Goal: Task Accomplishment & Management: Manage account settings

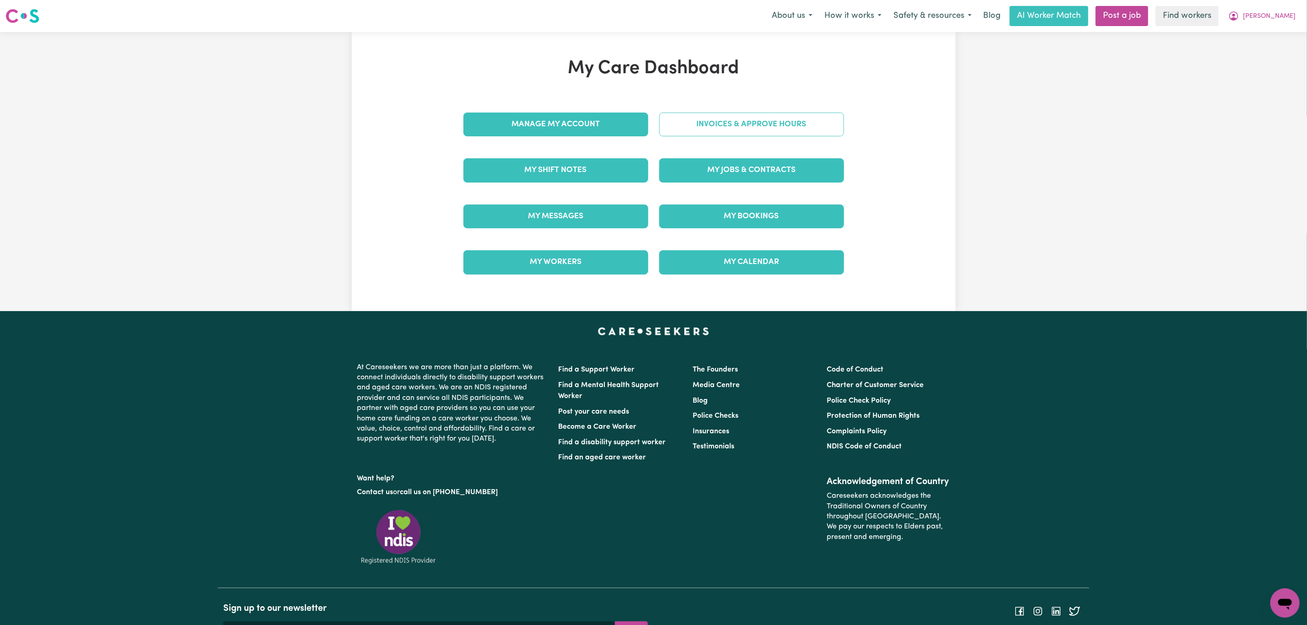
click at [743, 113] on link "Invoices & Approve Hours" at bounding box center [751, 125] width 185 height 24
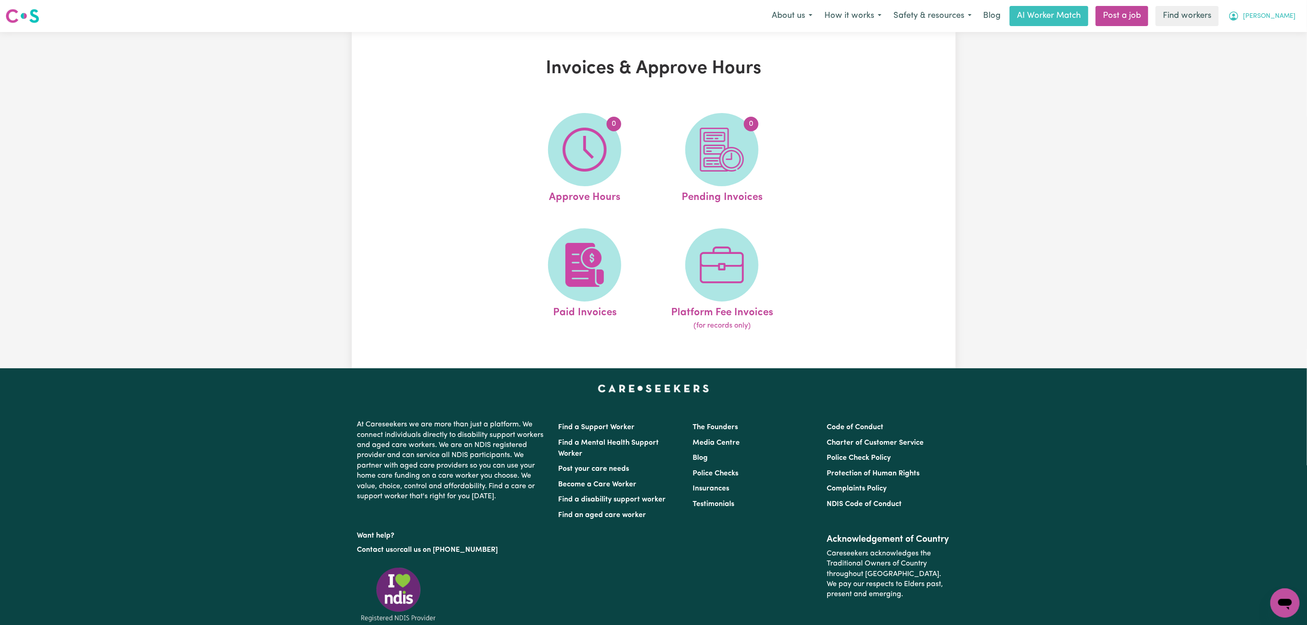
click at [1279, 16] on span "[PERSON_NAME]" at bounding box center [1269, 16] width 53 height 10
click at [1264, 35] on link "My Dashboard" at bounding box center [1265, 35] width 72 height 17
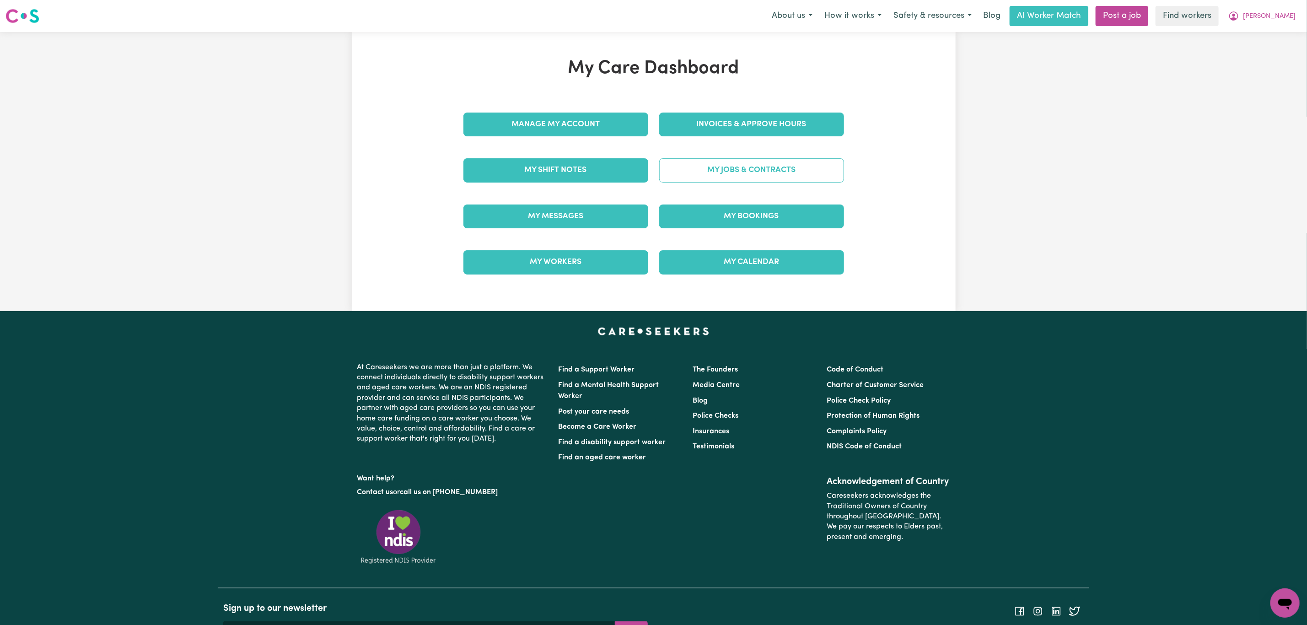
click at [743, 170] on link "My Jobs & Contracts" at bounding box center [751, 170] width 185 height 24
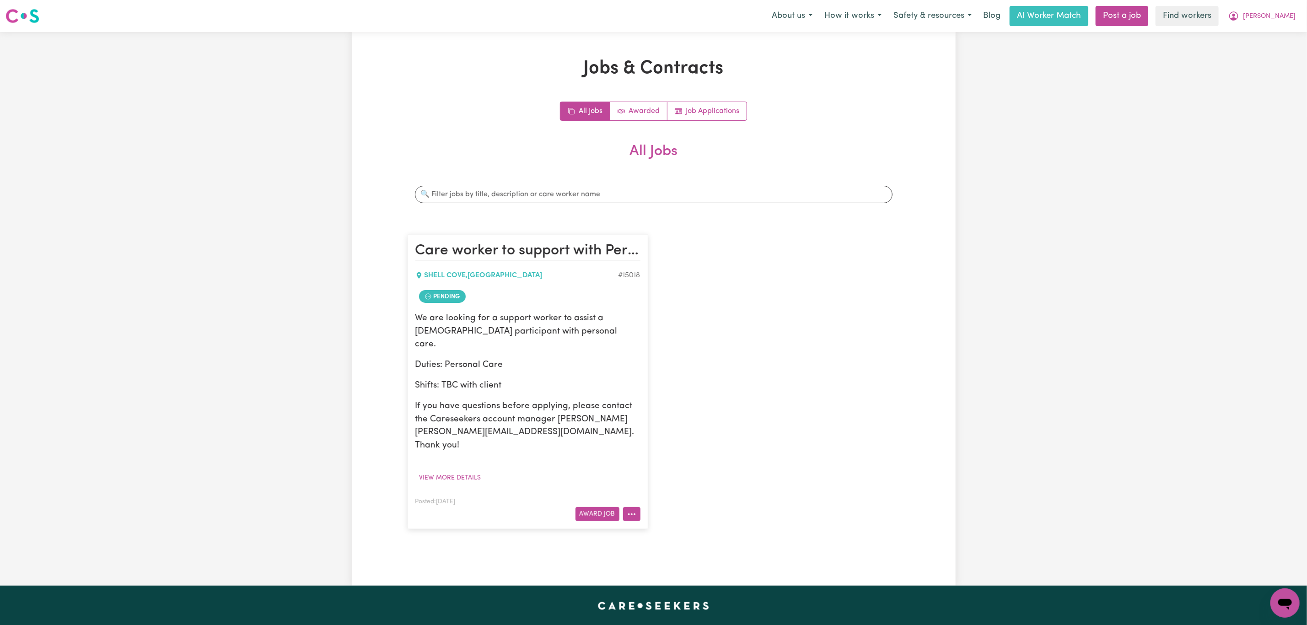
click at [637, 507] on button "More options" at bounding box center [631, 514] width 17 height 14
click at [666, 527] on link "View/Edit Contract" at bounding box center [667, 536] width 89 height 18
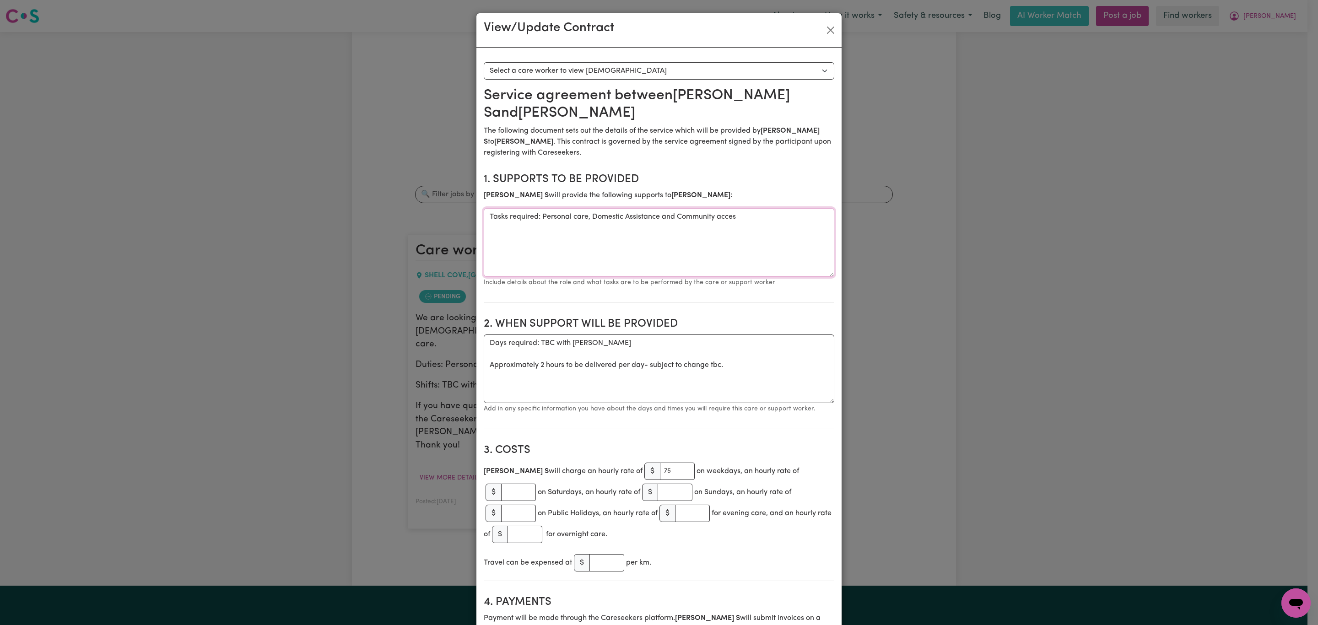
drag, startPoint x: 745, startPoint y: 206, endPoint x: 589, endPoint y: 206, distance: 156.0
click at [589, 208] on textarea "Tasks required: Personal care, Domestic Assistance and Community acces" at bounding box center [659, 242] width 350 height 69
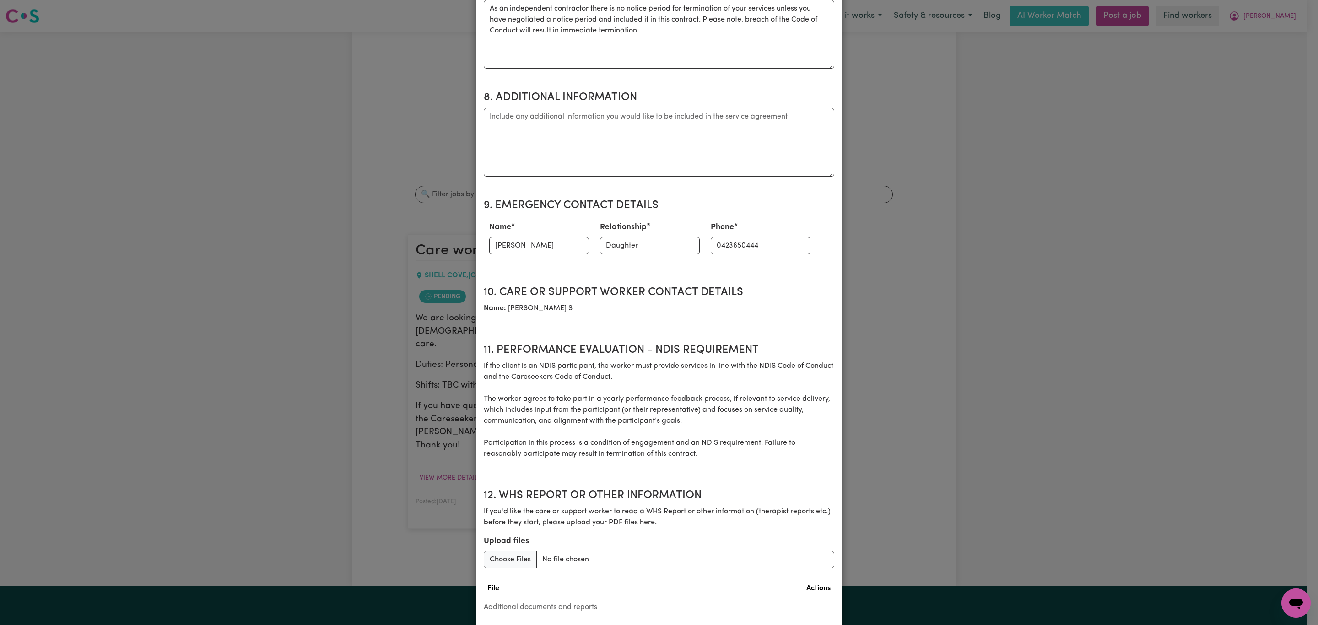
scroll to position [942, 0]
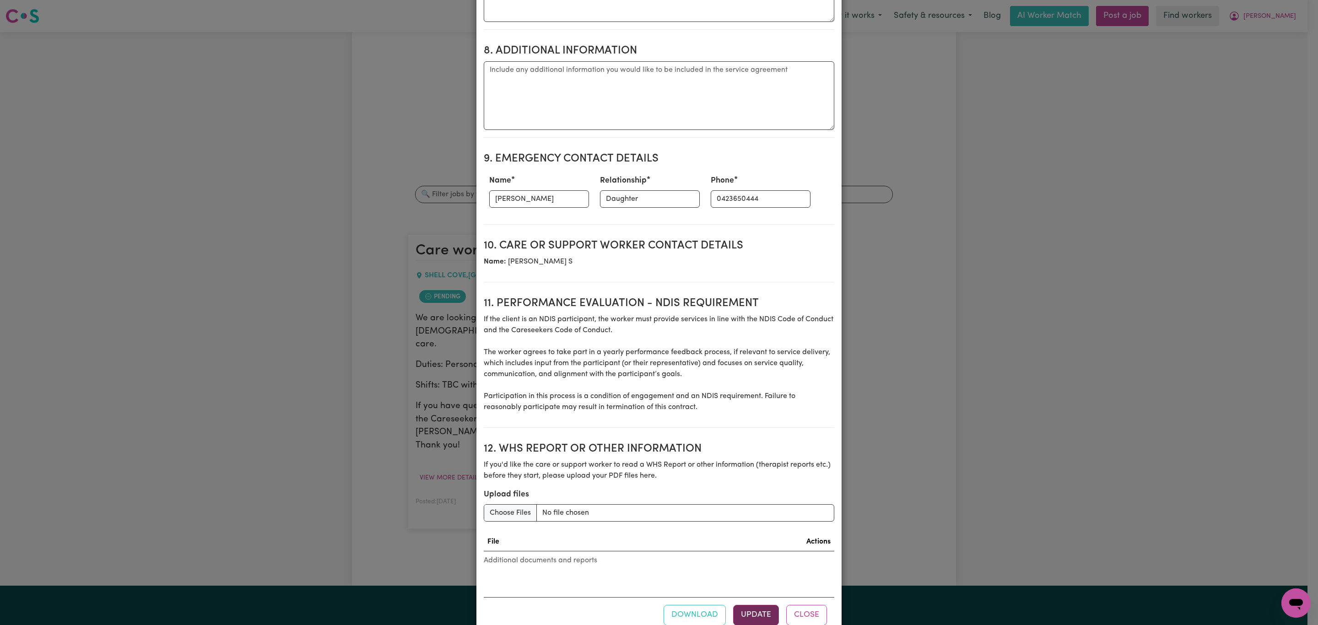
click at [768, 605] on button "Update" at bounding box center [756, 615] width 46 height 20
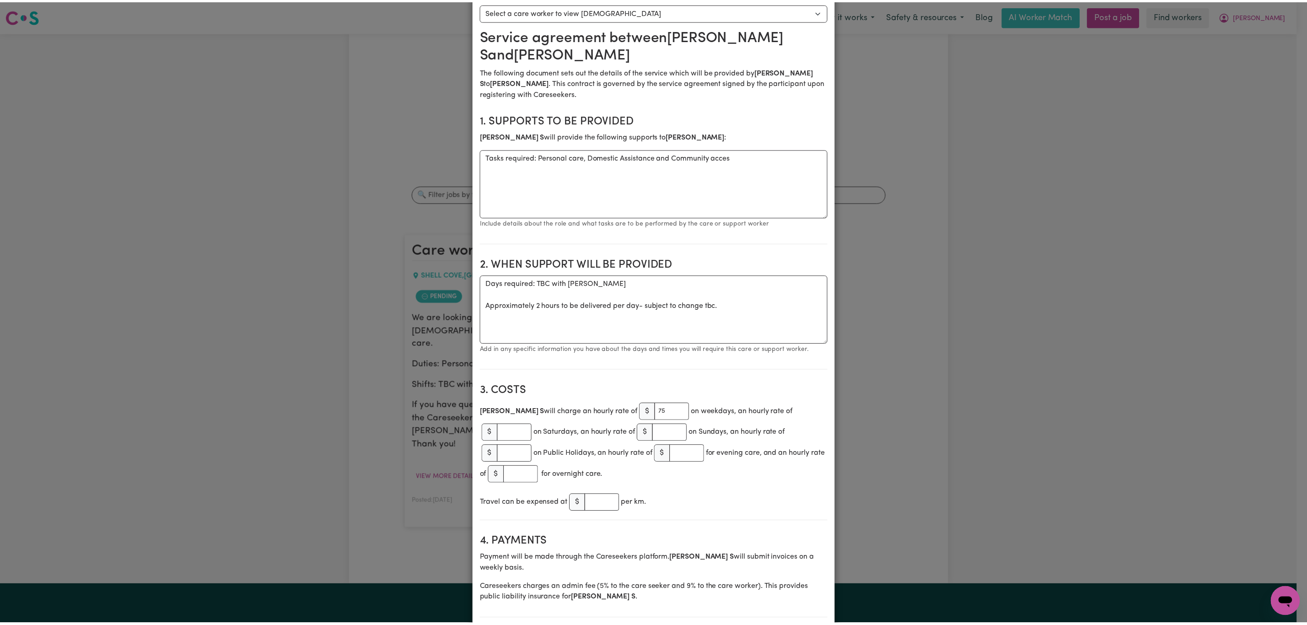
scroll to position [0, 0]
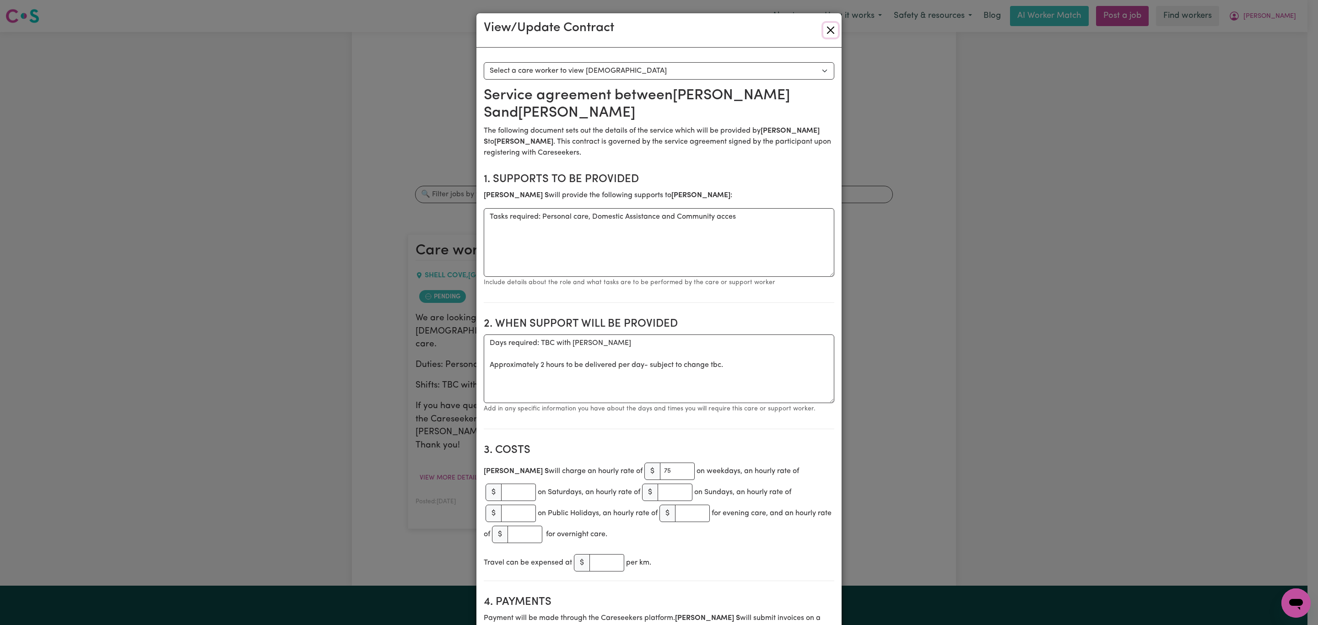
click at [828, 27] on button "Close" at bounding box center [830, 30] width 15 height 15
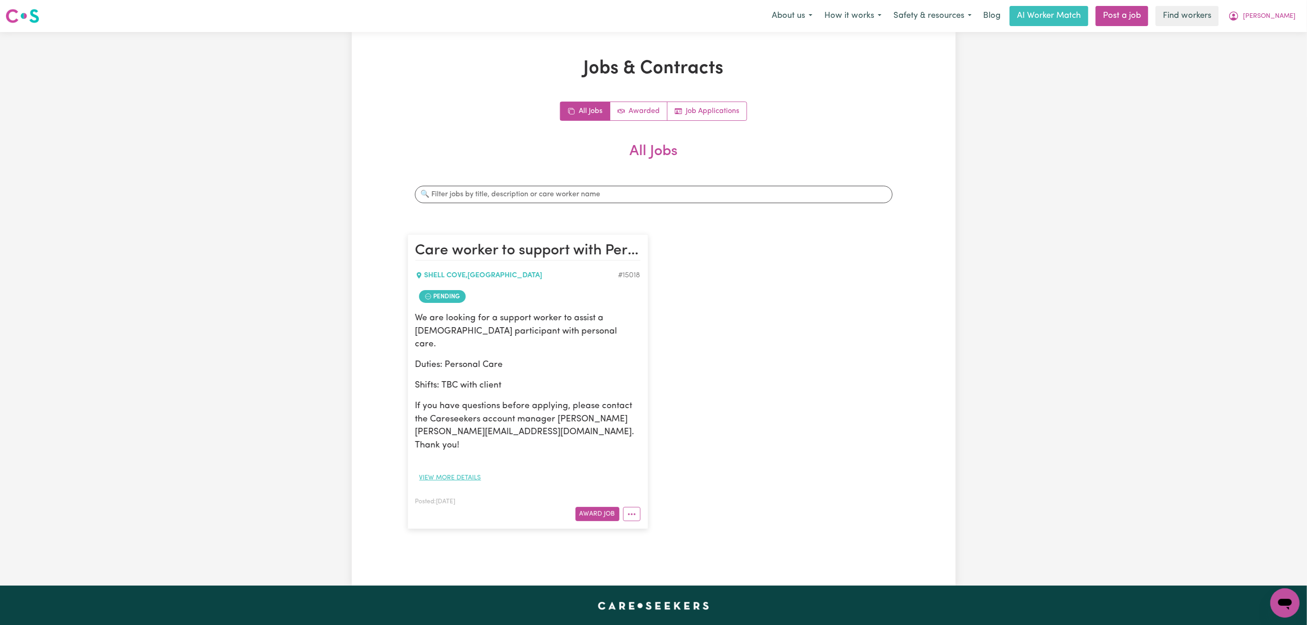
click at [447, 471] on button "View more details" at bounding box center [450, 478] width 70 height 14
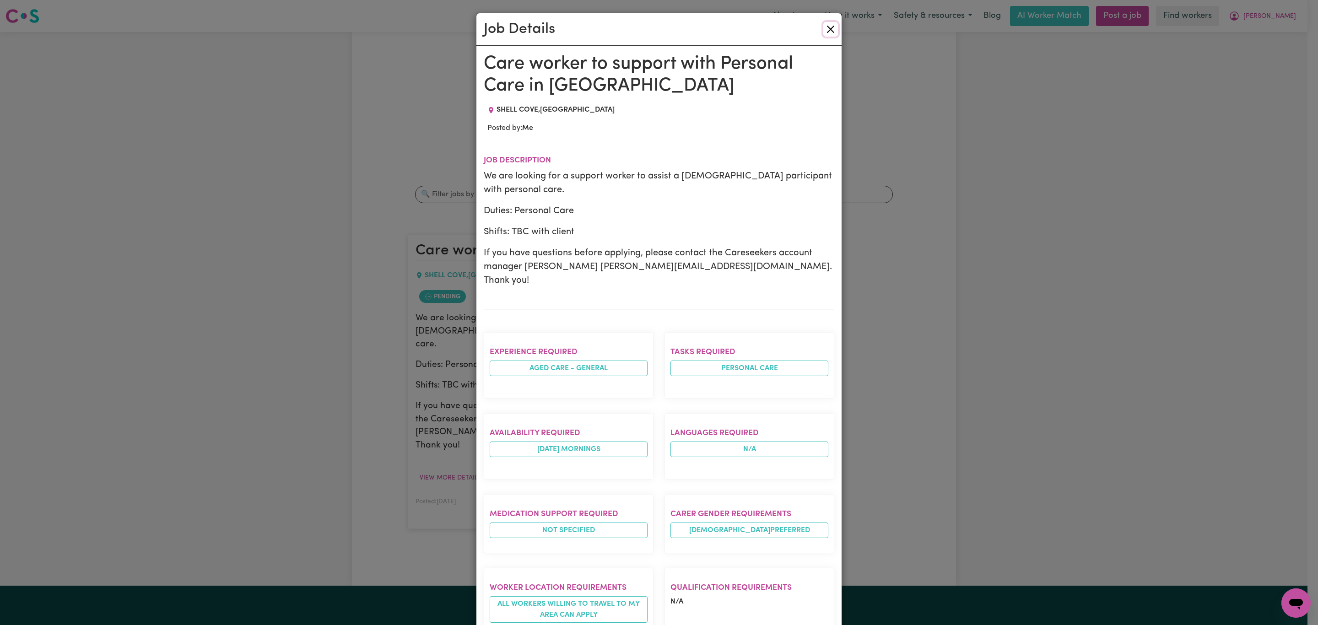
click at [830, 32] on button "Close" at bounding box center [830, 29] width 15 height 15
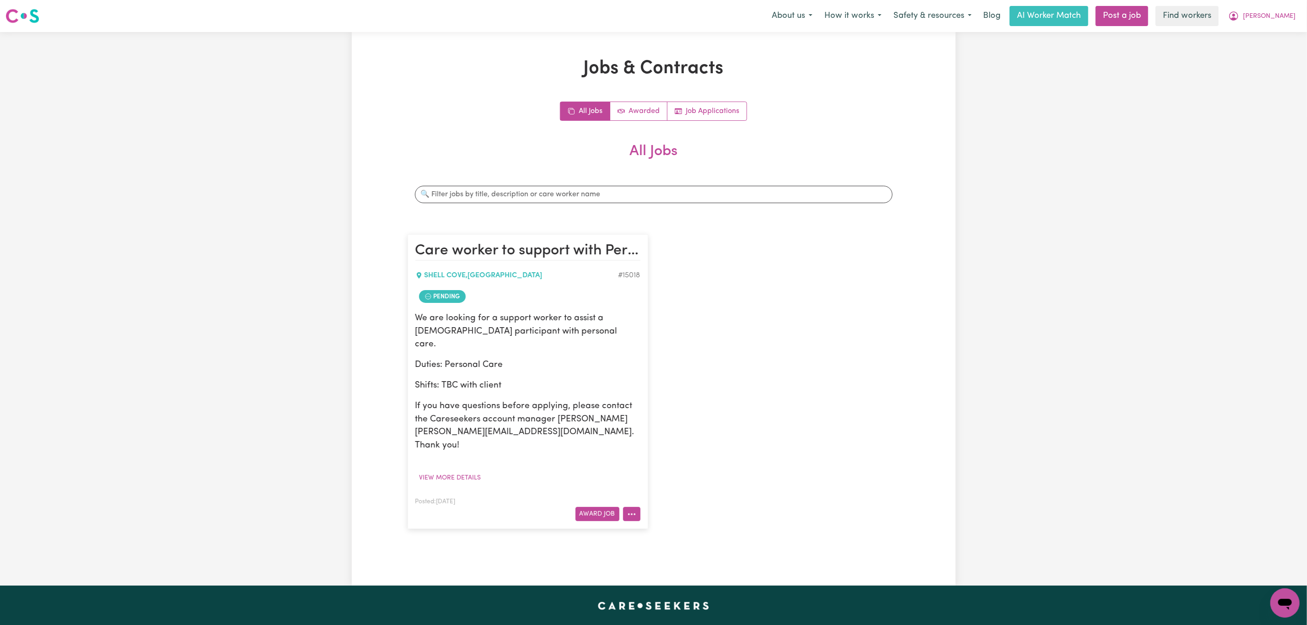
click at [631, 507] on button "More options" at bounding box center [631, 514] width 17 height 14
click at [1282, 29] on nav "Menu About us How it works Safety & resources Blog AI Worker Match Post a job F…" at bounding box center [653, 16] width 1307 height 32
click at [1282, 16] on span "[PERSON_NAME]" at bounding box center [1269, 16] width 53 height 10
click at [1267, 40] on link "My Dashboard" at bounding box center [1265, 35] width 72 height 17
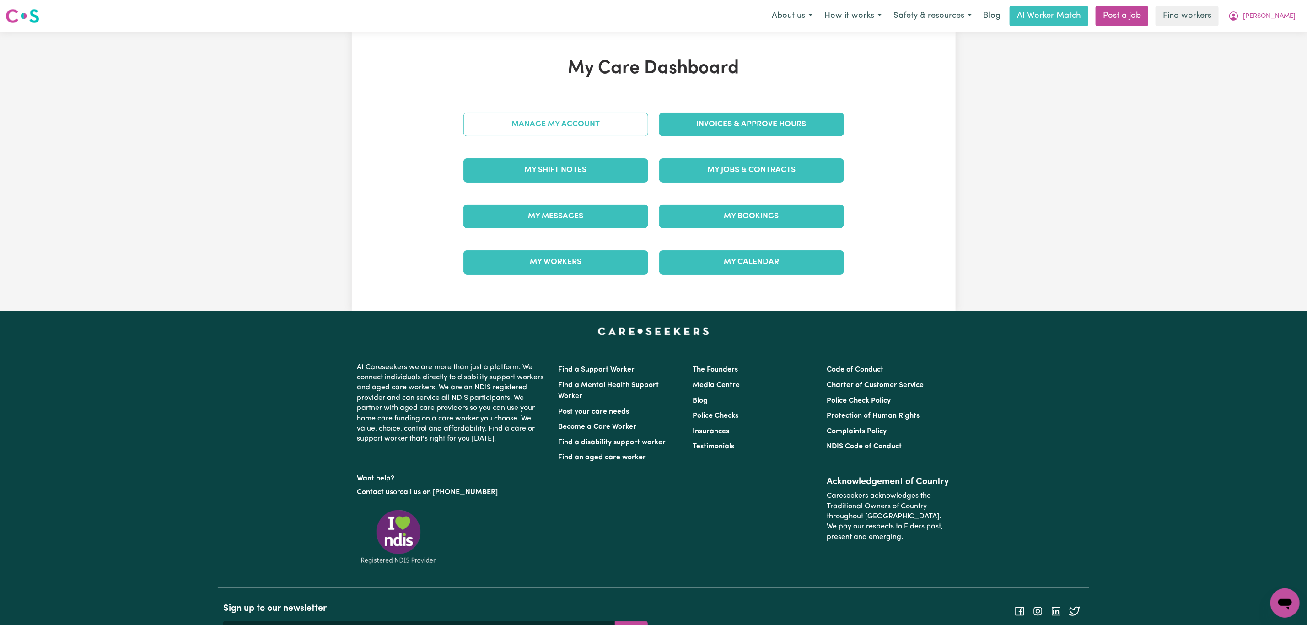
click at [556, 116] on link "Manage My Account" at bounding box center [556, 125] width 185 height 24
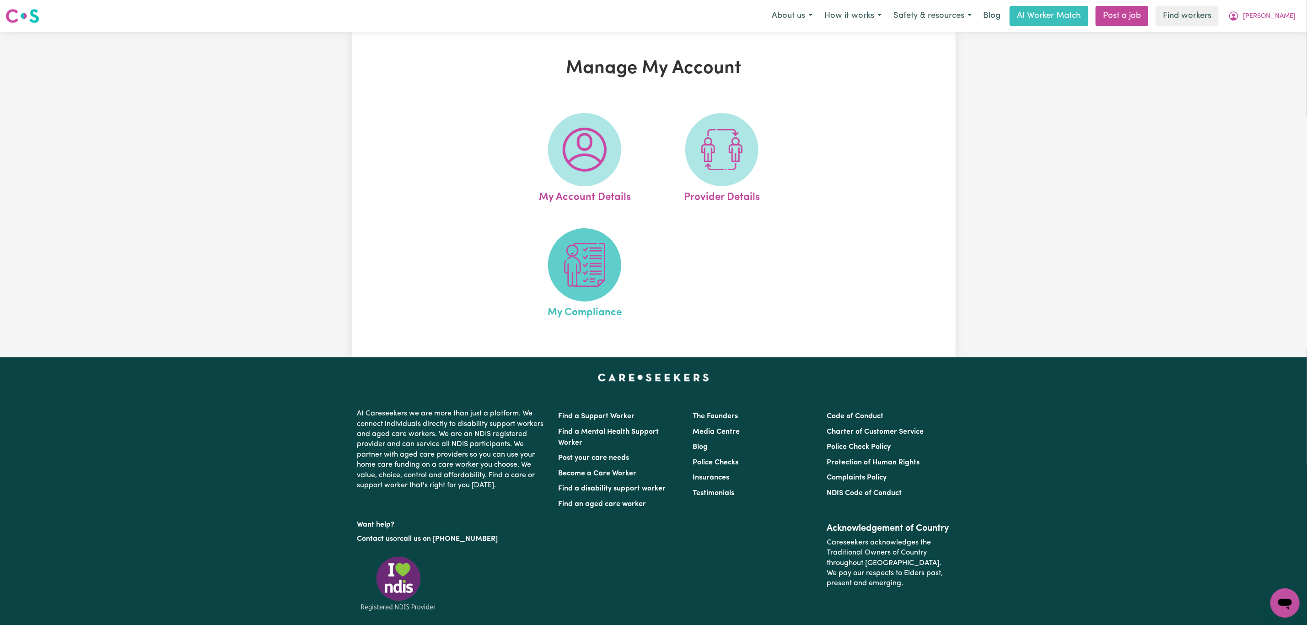
click at [585, 271] on img at bounding box center [585, 265] width 44 height 44
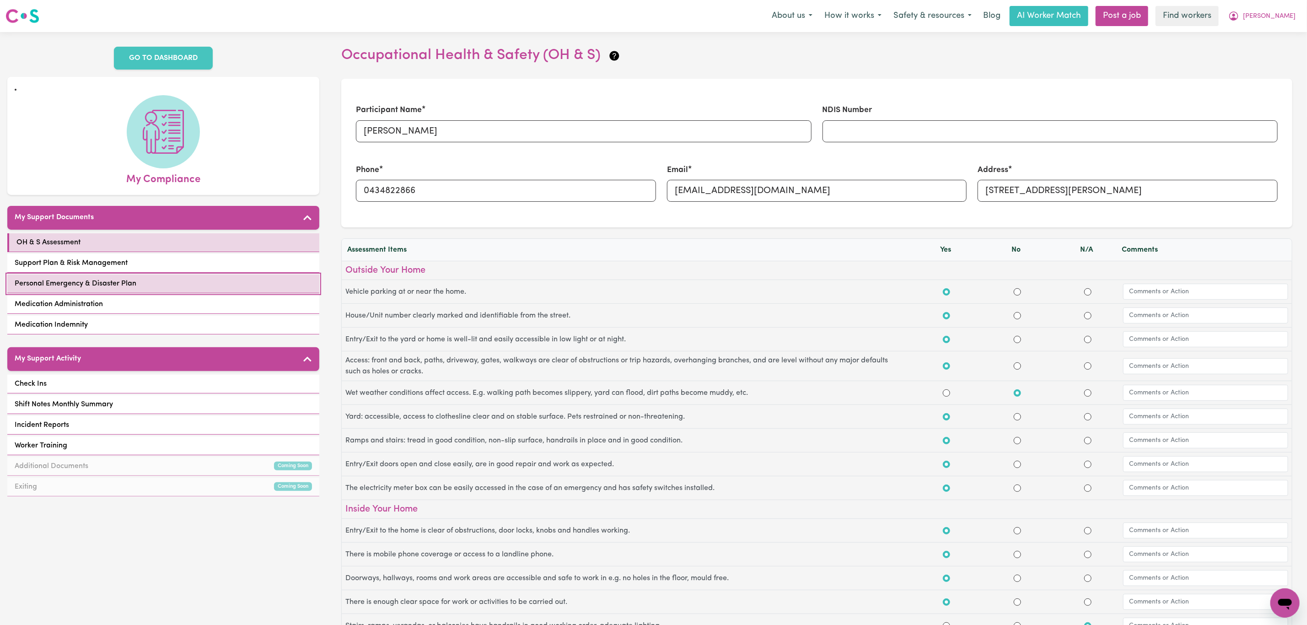
click at [100, 278] on span "Personal Emergency & Disaster Plan" at bounding box center [76, 283] width 122 height 11
select select "continue"
select select "phone"
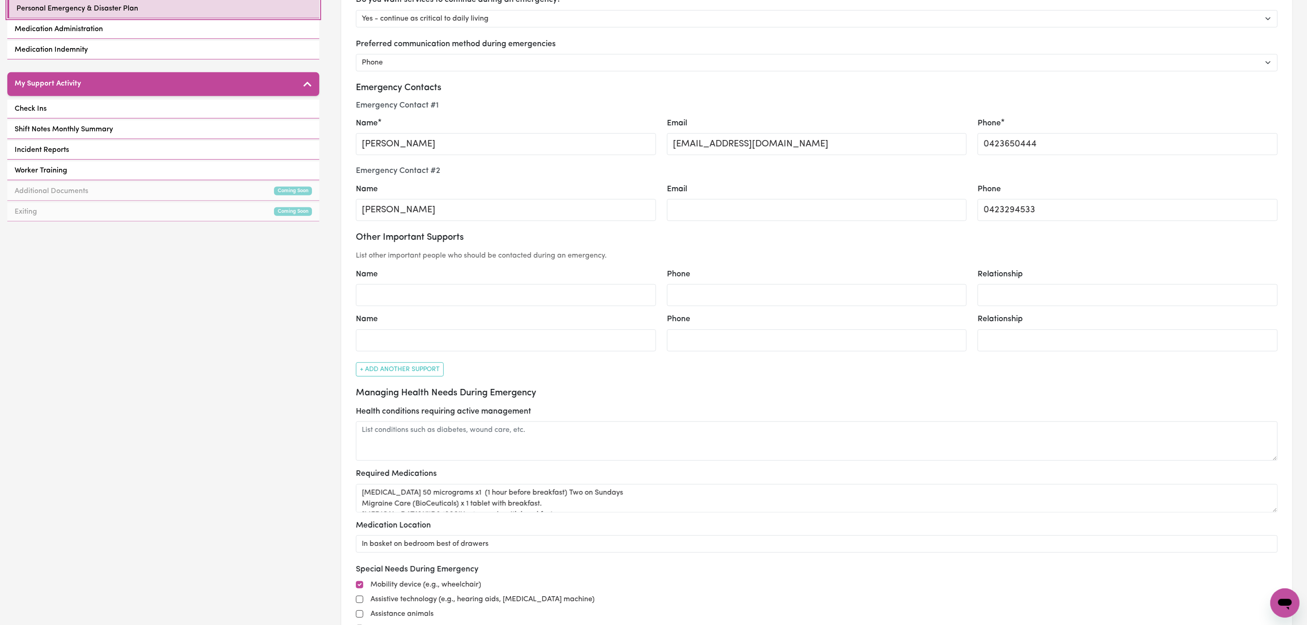
scroll to position [206, 0]
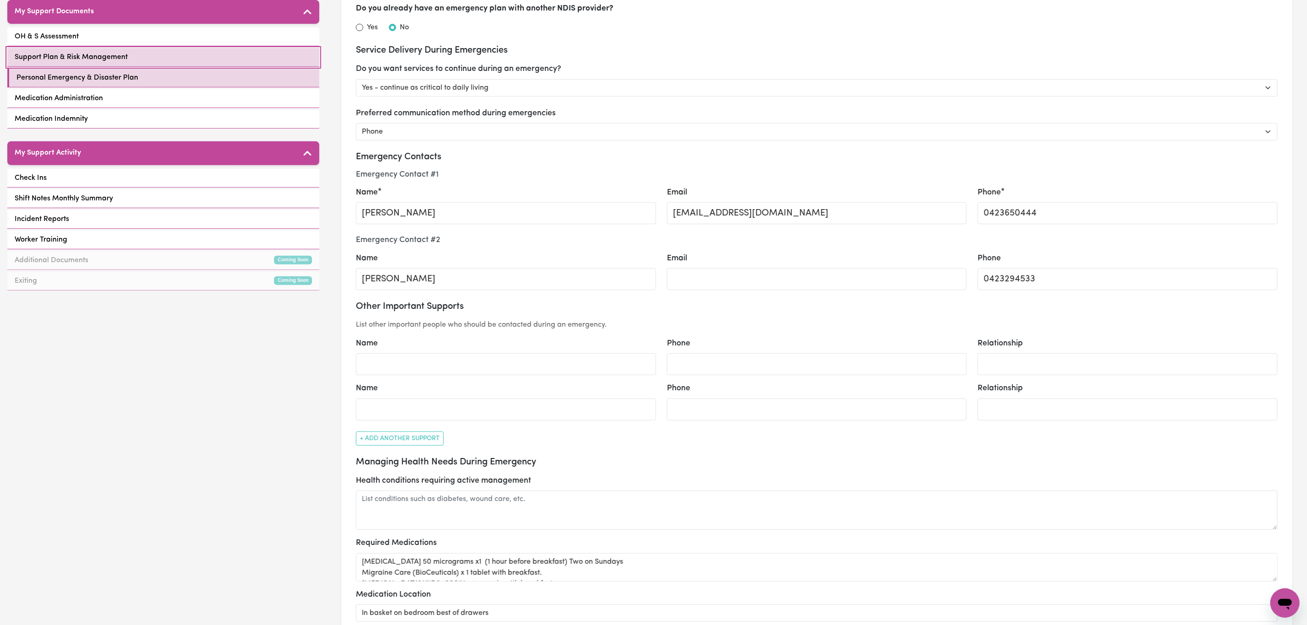
click at [180, 51] on link "Support Plan & Risk Management" at bounding box center [163, 57] width 312 height 19
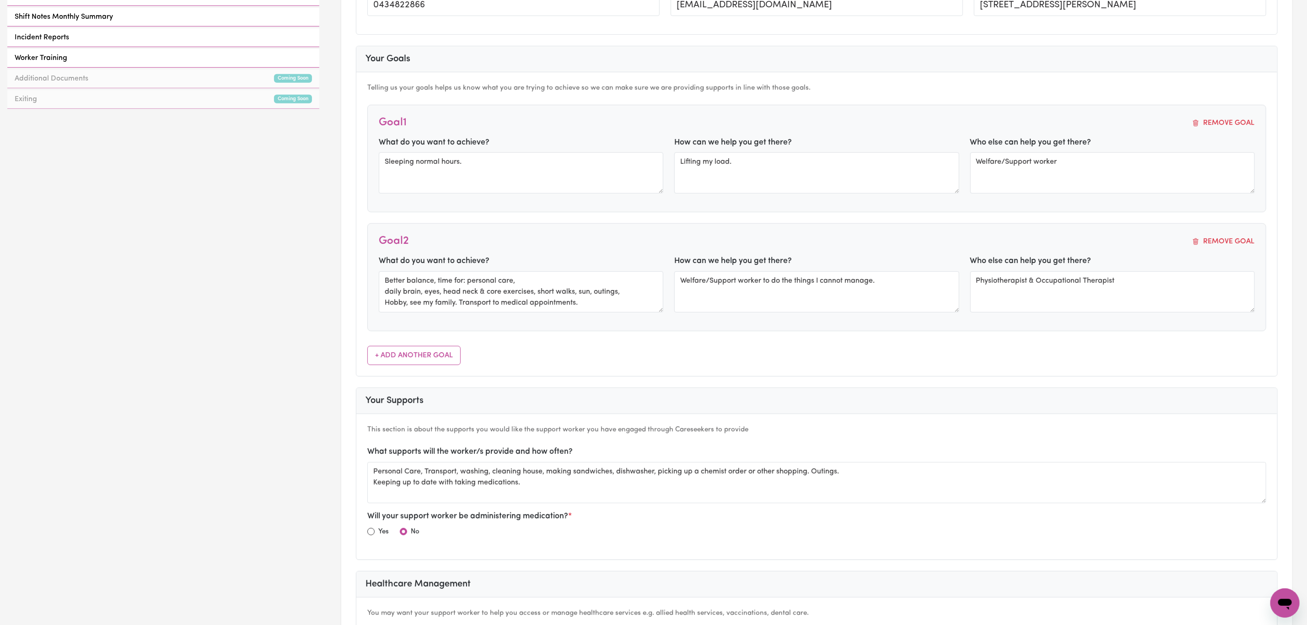
scroll to position [343, 0]
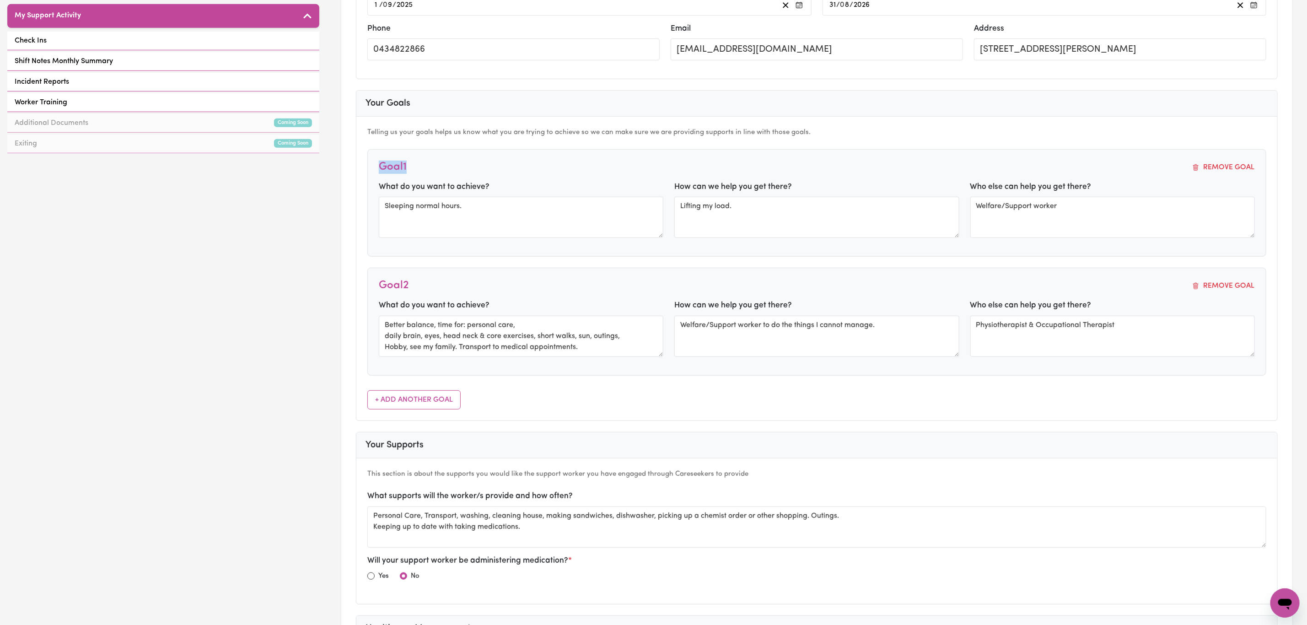
drag, startPoint x: 413, startPoint y: 169, endPoint x: 378, endPoint y: 165, distance: 35.4
click at [378, 165] on div "Goal 1 Remove Goal What do you want to achieve? Sleeping normal hours. How can …" at bounding box center [816, 203] width 899 height 108
drag, startPoint x: 460, startPoint y: 171, endPoint x: 478, endPoint y: 177, distance: 19.4
click at [460, 172] on div "Goal 1 Remove Goal" at bounding box center [817, 167] width 876 height 13
drag, startPoint x: 408, startPoint y: 206, endPoint x: 375, endPoint y: 173, distance: 46.6
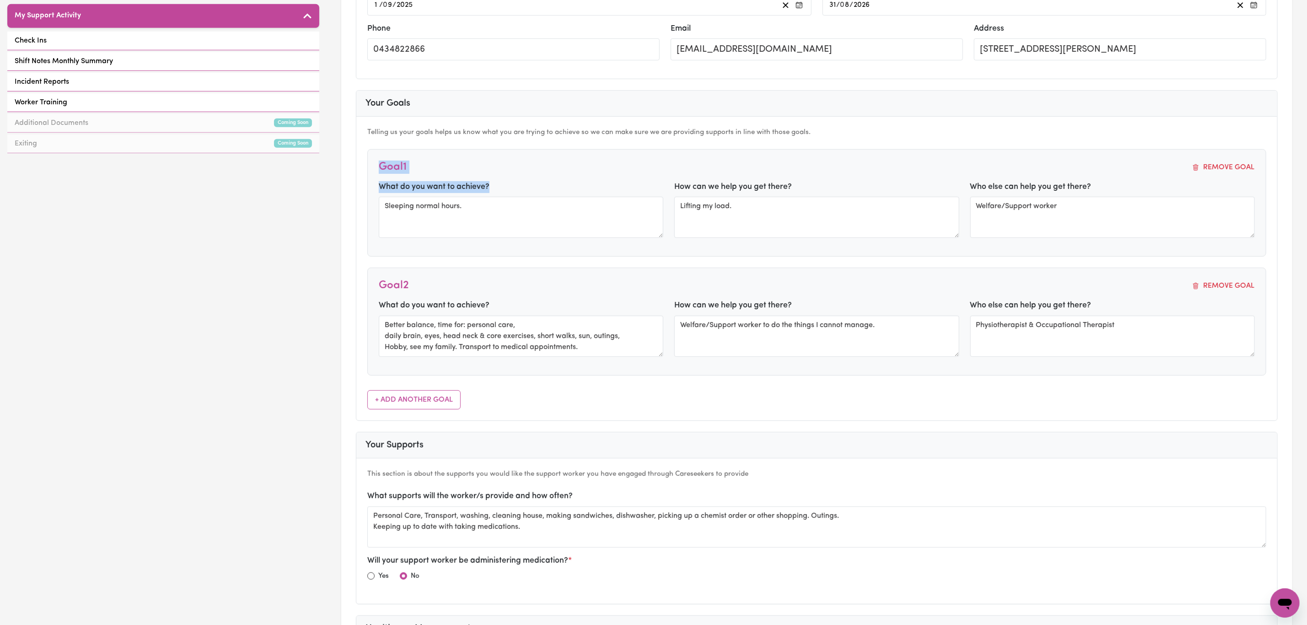
click at [375, 173] on div "Goal 1 Remove Goal What do you want to achieve? Sleeping normal hours. How can …" at bounding box center [816, 203] width 899 height 108
click at [412, 160] on div "Goal 1 Remove Goal What do you want to achieve? Sleeping normal hours. How can …" at bounding box center [816, 203] width 899 height 108
drag, startPoint x: 502, startPoint y: 192, endPoint x: 370, endPoint y: 163, distance: 135.8
click at [370, 163] on div "Goal 1 Remove Goal What do you want to achieve? Sleeping normal hours. How can …" at bounding box center [816, 203] width 899 height 108
click at [455, 282] on div "Goal 2 Remove Goal What do you want to achieve? Better balance, time for: perso…" at bounding box center [816, 322] width 899 height 108
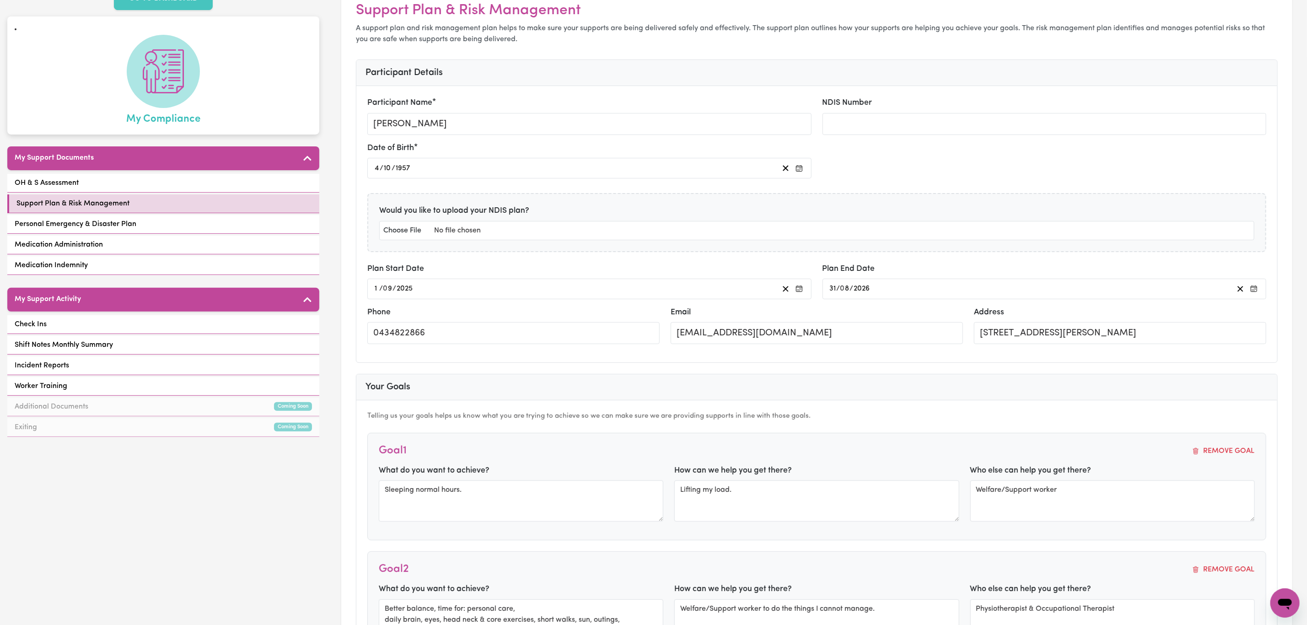
scroll to position [0, 0]
